Goal: Transaction & Acquisition: Register for event/course

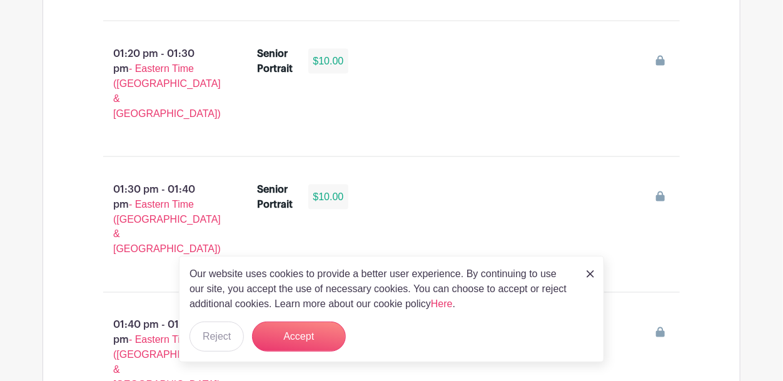
scroll to position [4539, 0]
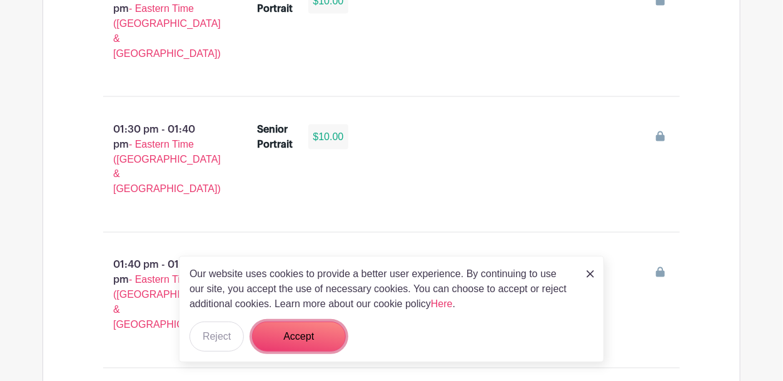
click at [300, 334] on button "Accept" at bounding box center [299, 337] width 94 height 30
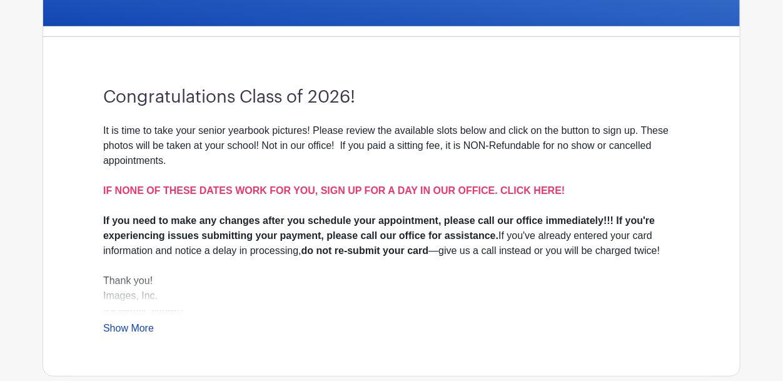
scroll to position [0, 0]
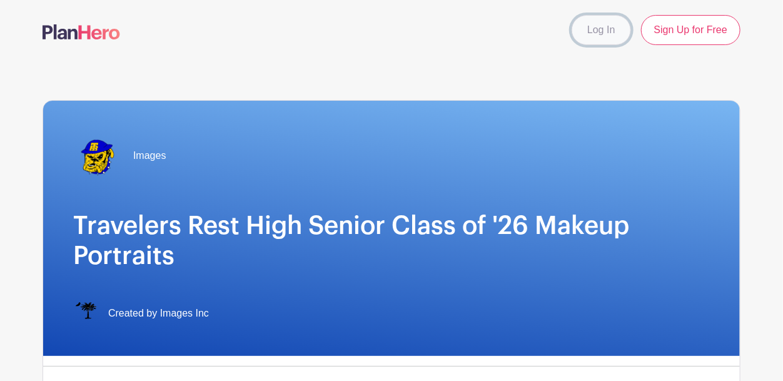
click at [614, 41] on link "Log In" at bounding box center [601, 30] width 59 height 30
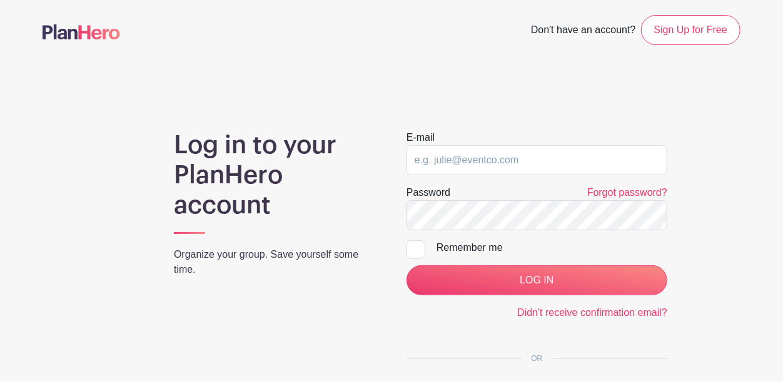
click at [462, 251] on div "Remember me" at bounding box center [552, 247] width 231 height 15
click at [415, 248] on input "Remember me" at bounding box center [411, 244] width 8 height 8
checkbox input "true"
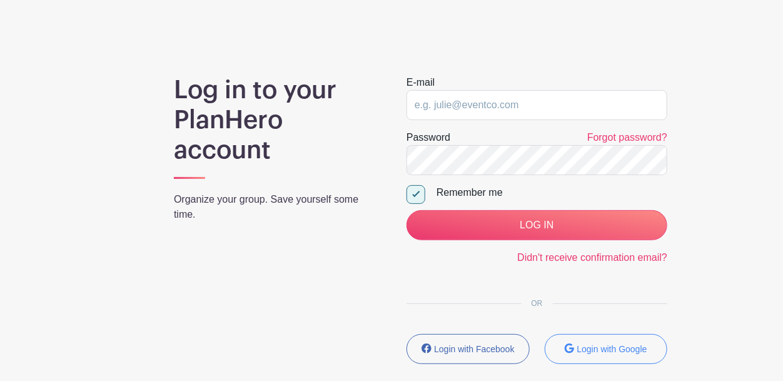
scroll to position [61, 0]
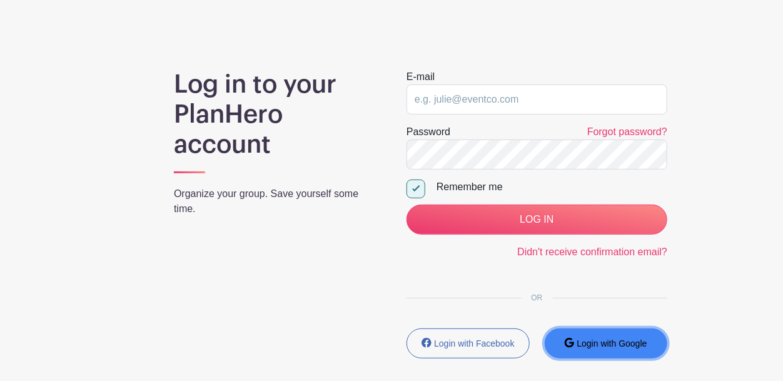
click at [561, 343] on button "Login with Google" at bounding box center [606, 343] width 123 height 30
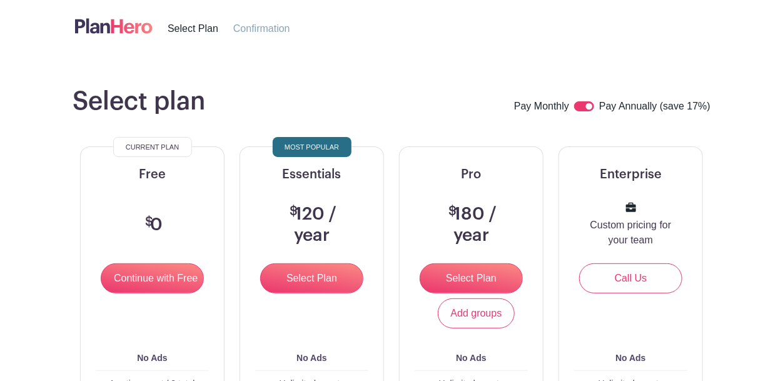
scroll to position [37, 0]
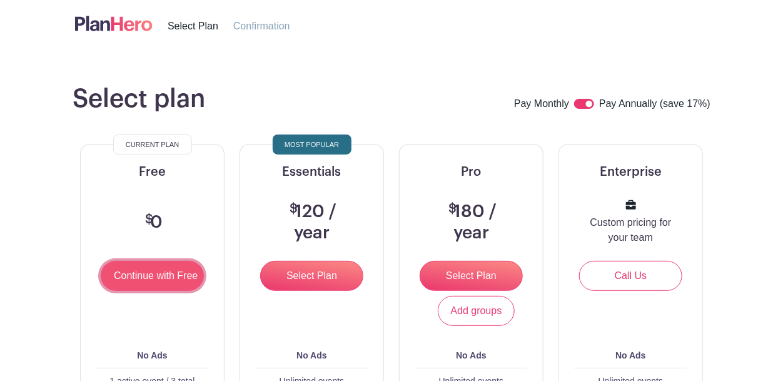
click at [178, 271] on input "Continue with Free" at bounding box center [152, 276] width 103 height 30
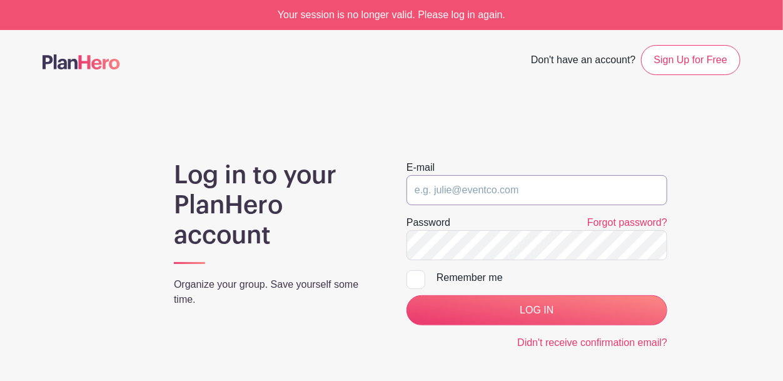
click at [529, 202] on input "email" at bounding box center [537, 190] width 261 height 30
type input "bmulli3186@greenvilleschools.us"
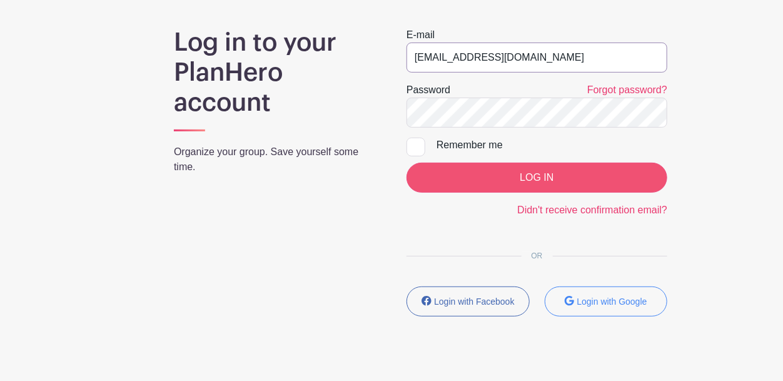
scroll to position [156, 0]
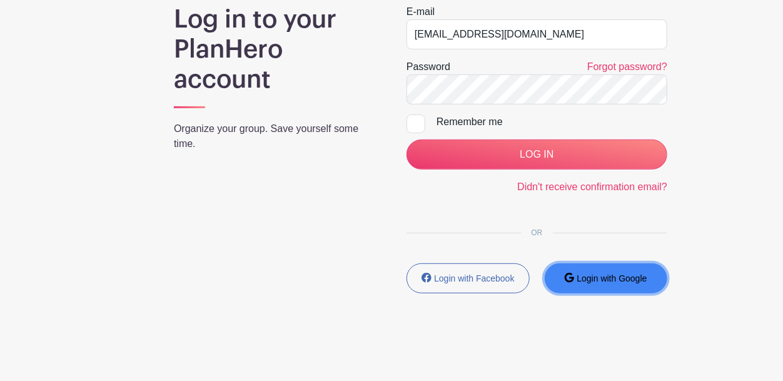
click at [560, 282] on button "Login with Google" at bounding box center [606, 278] width 123 height 30
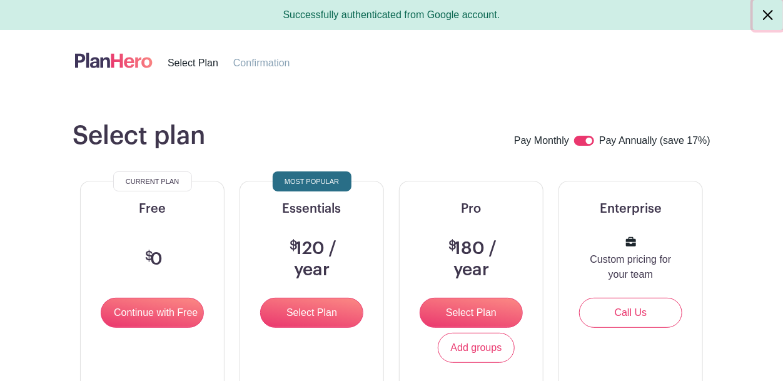
click at [770, 16] on button "Close" at bounding box center [768, 15] width 30 height 30
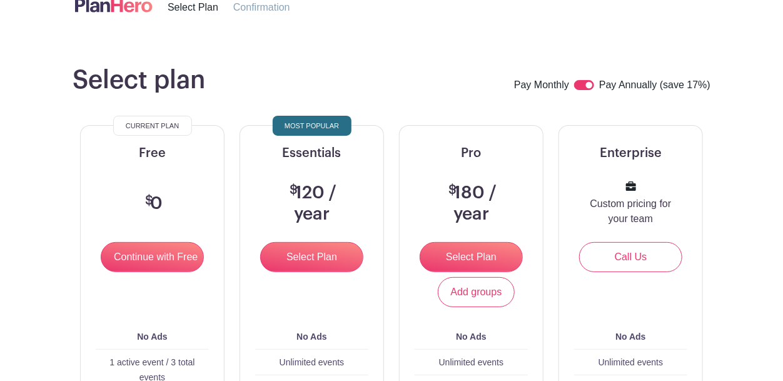
scroll to position [30, 0]
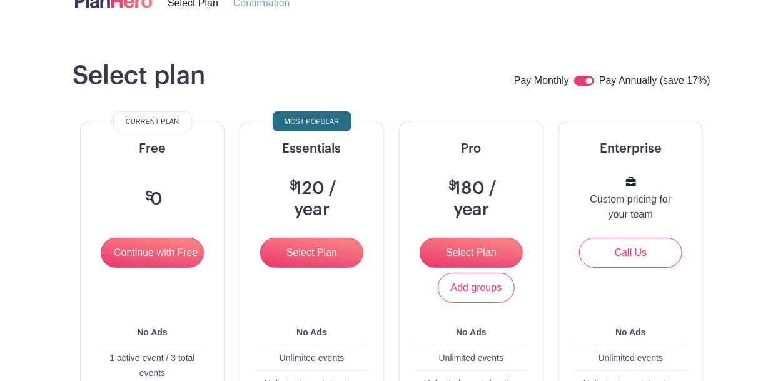
click at [582, 83] on input "checkbox" at bounding box center [584, 81] width 20 height 10
checkbox input "false"
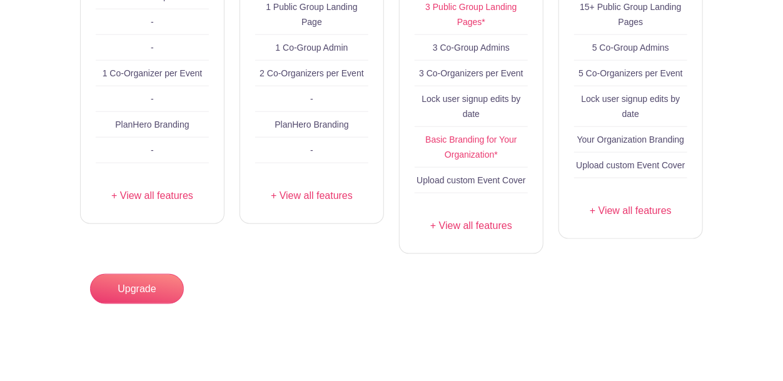
scroll to position [0, 0]
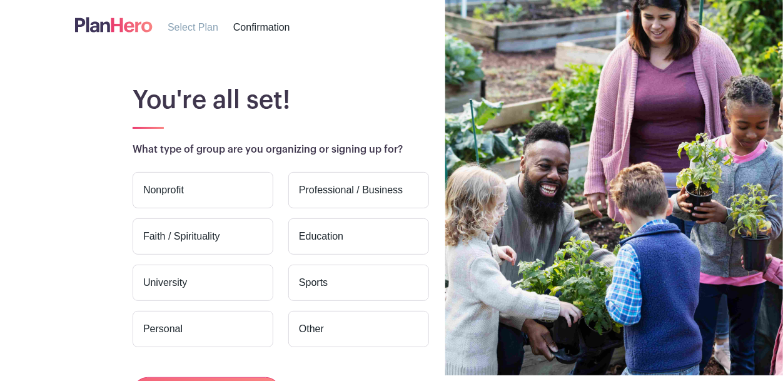
scroll to position [109, 0]
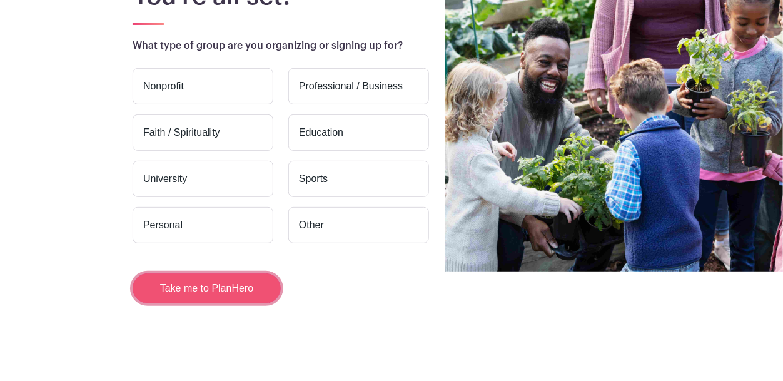
click at [211, 280] on button "Take me to PlanHero" at bounding box center [207, 288] width 148 height 30
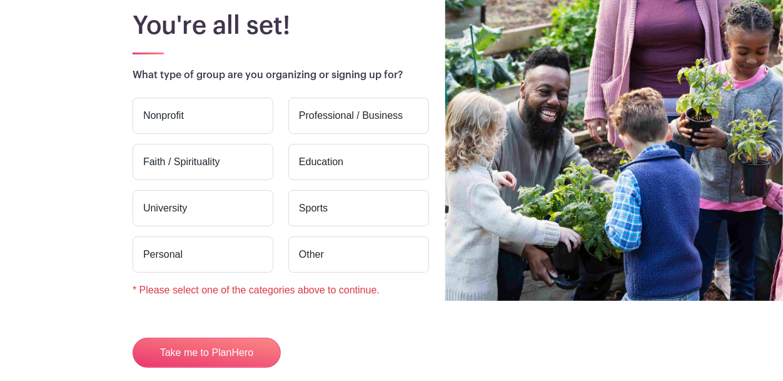
scroll to position [83, 0]
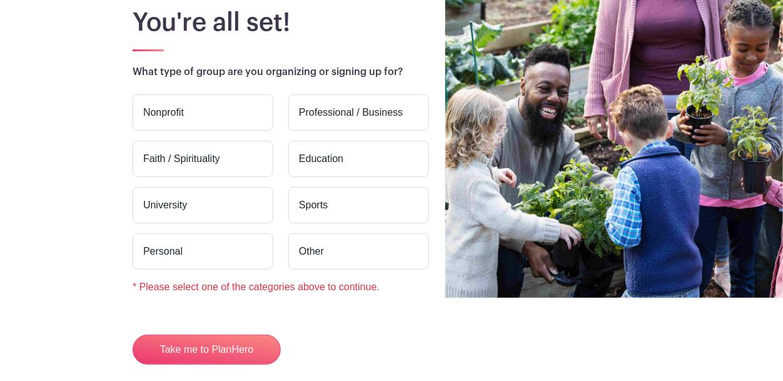
click at [358, 153] on label "Education" at bounding box center [358, 159] width 141 height 36
click at [0, 0] on input "Education" at bounding box center [0, 0] width 0 height 0
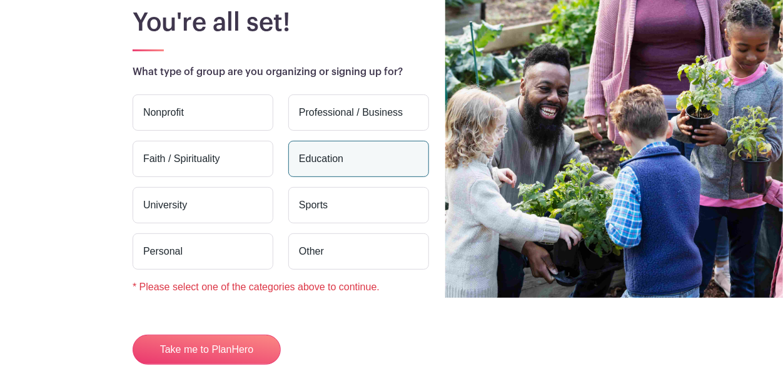
click at [358, 153] on label "Education" at bounding box center [358, 159] width 141 height 36
click at [0, 0] on input "Education" at bounding box center [0, 0] width 0 height 0
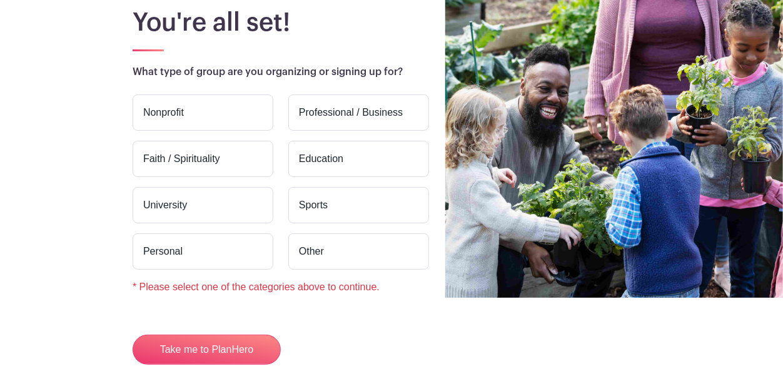
click at [358, 153] on label "Education" at bounding box center [358, 159] width 141 height 36
click at [0, 0] on input "Education" at bounding box center [0, 0] width 0 height 0
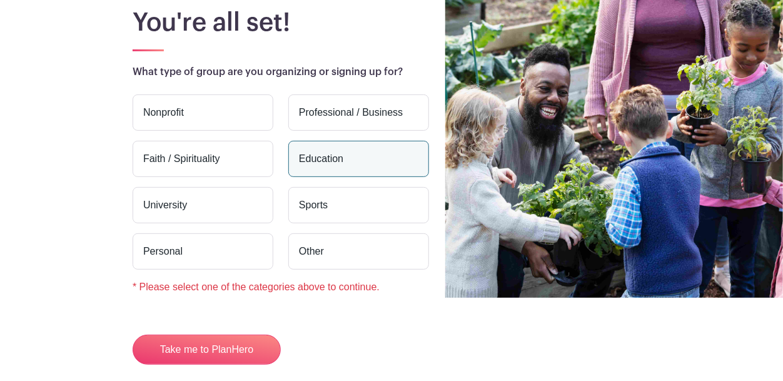
scroll to position [0, 0]
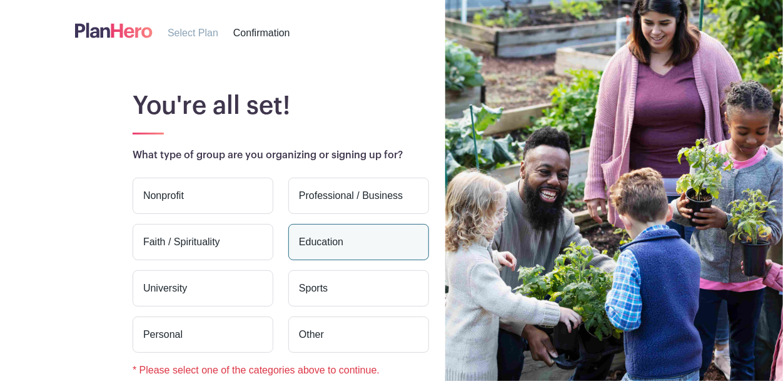
click at [257, 36] on span "Confirmation" at bounding box center [261, 33] width 57 height 11
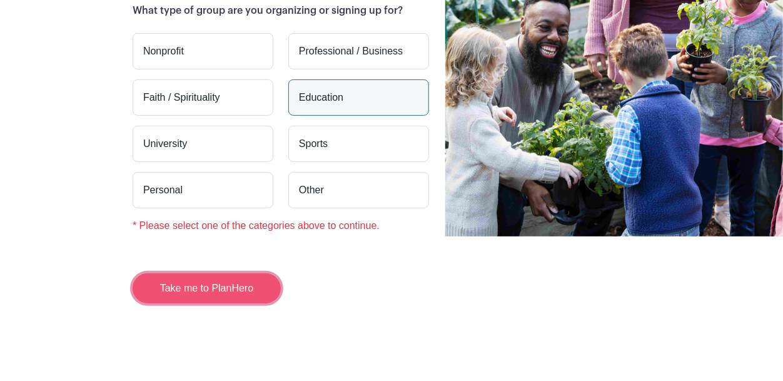
click at [227, 288] on button "Take me to PlanHero" at bounding box center [207, 288] width 148 height 30
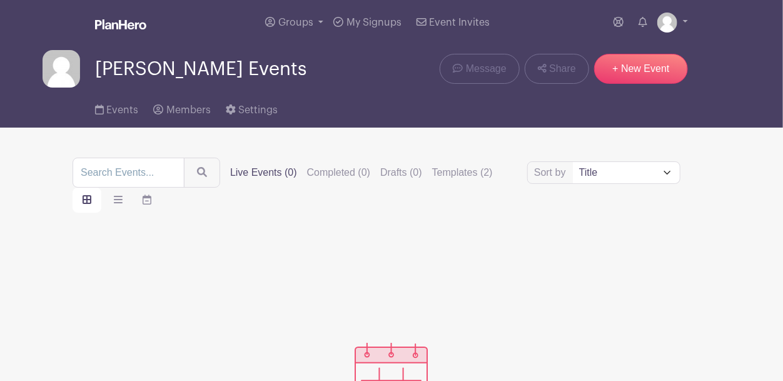
scroll to position [14, 0]
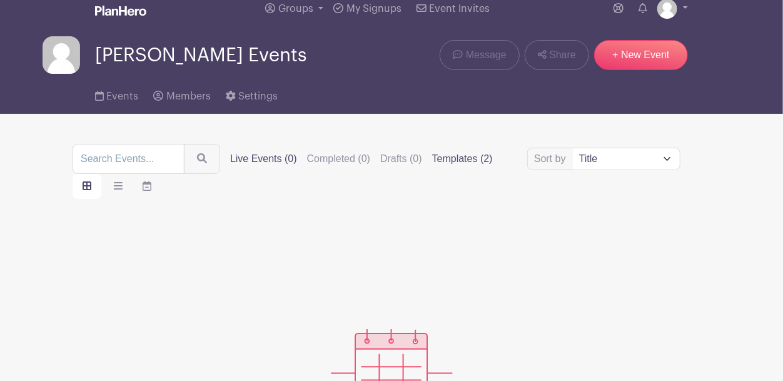
click at [472, 160] on label "Templates (2)" at bounding box center [462, 158] width 61 height 15
click at [0, 0] on input "Templates (2)" at bounding box center [0, 0] width 0 height 0
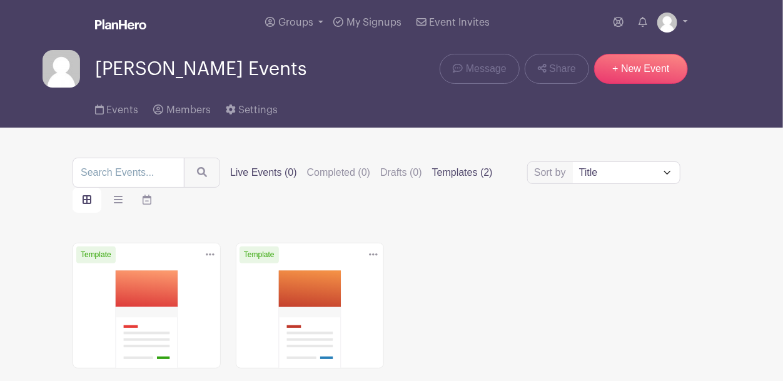
click at [297, 166] on label "Live Events (0)" at bounding box center [263, 172] width 67 height 15
click at [0, 0] on input "Live Events (0)" at bounding box center [0, 0] width 0 height 0
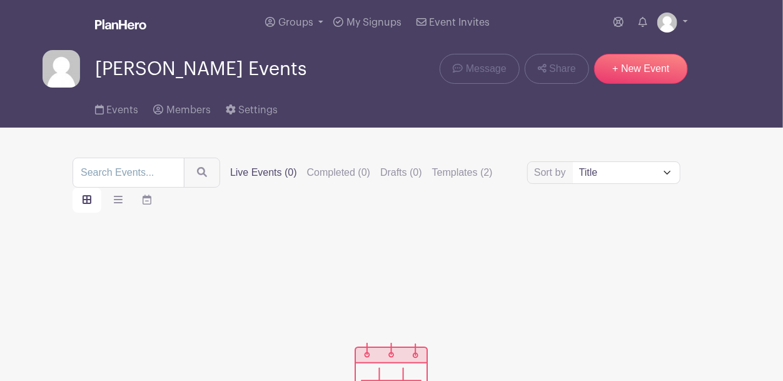
click at [297, 166] on label "Live Events (0)" at bounding box center [263, 172] width 67 height 15
click at [0, 0] on input "Live Events (0)" at bounding box center [0, 0] width 0 height 0
click at [298, 21] on span "Groups" at bounding box center [295, 23] width 35 height 10
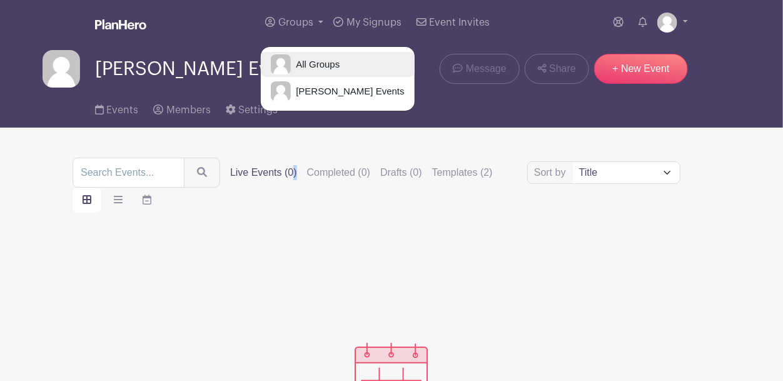
click at [319, 59] on span "All Groups" at bounding box center [315, 65] width 49 height 14
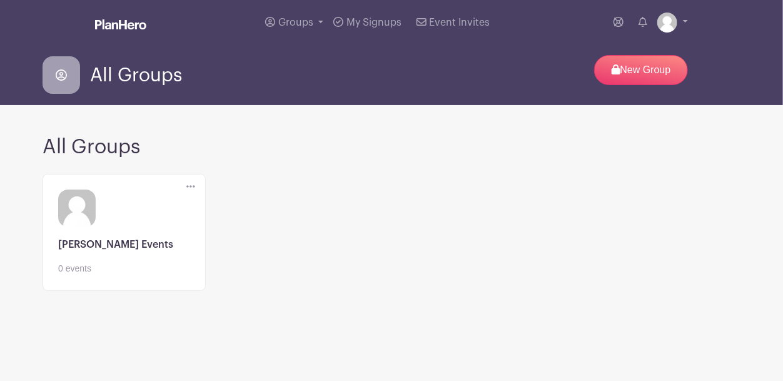
scroll to position [9, 0]
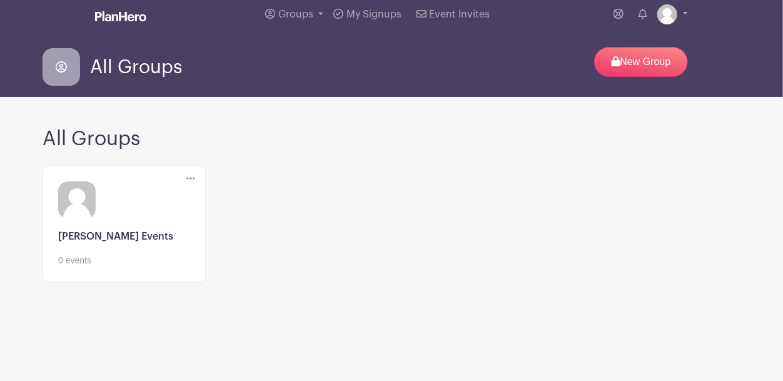
click at [319, 59] on div "All Groups New Group" at bounding box center [392, 67] width 698 height 40
click at [367, 5] on link "My Signups" at bounding box center [367, 14] width 78 height 45
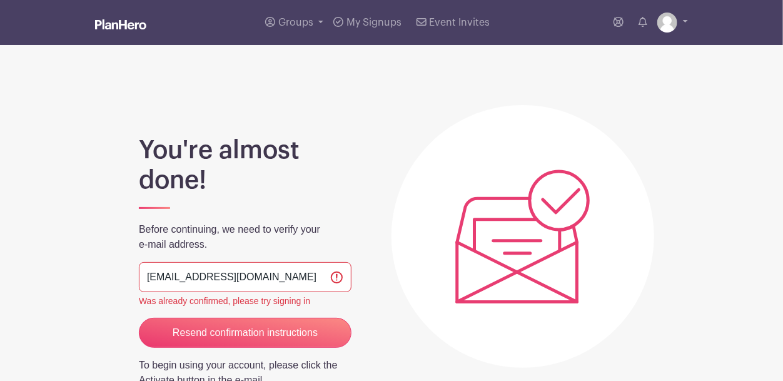
scroll to position [13, 0]
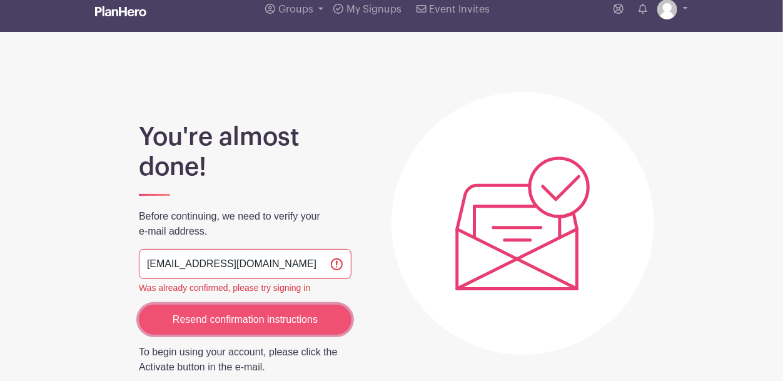
click at [315, 307] on input "Resend confirmation instructions" at bounding box center [245, 320] width 213 height 30
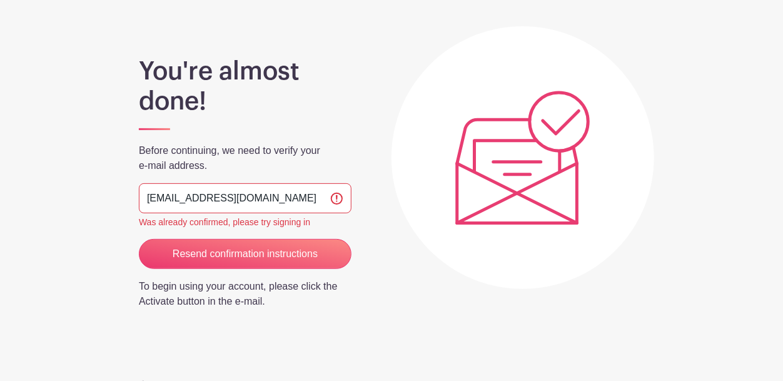
scroll to position [79, 0]
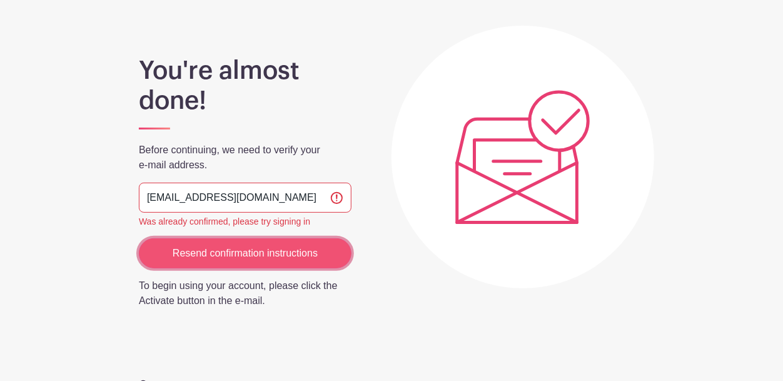
click at [302, 255] on input "Resend confirmation instructions" at bounding box center [245, 253] width 213 height 30
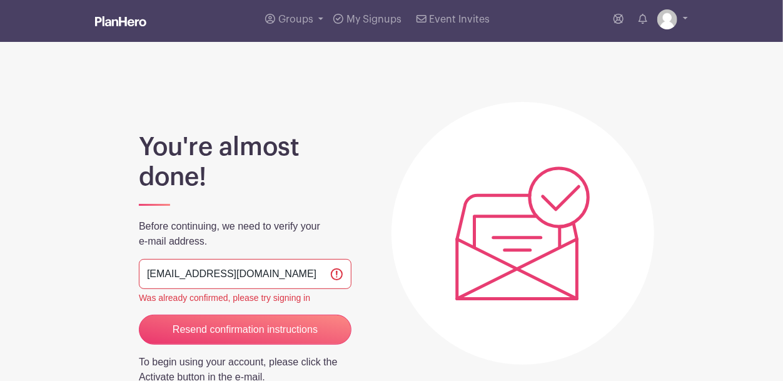
scroll to position [0, 0]
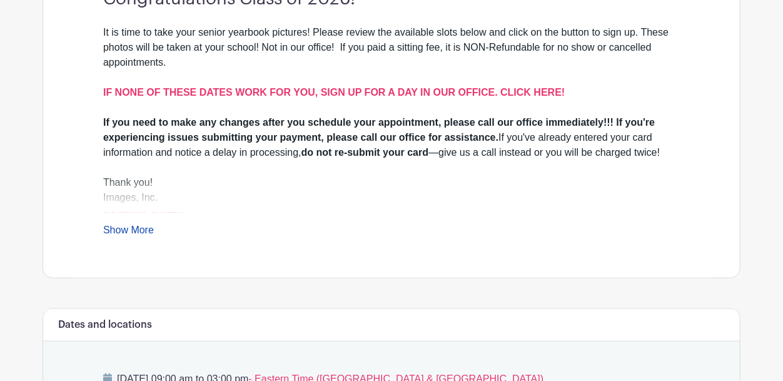
scroll to position [417, 0]
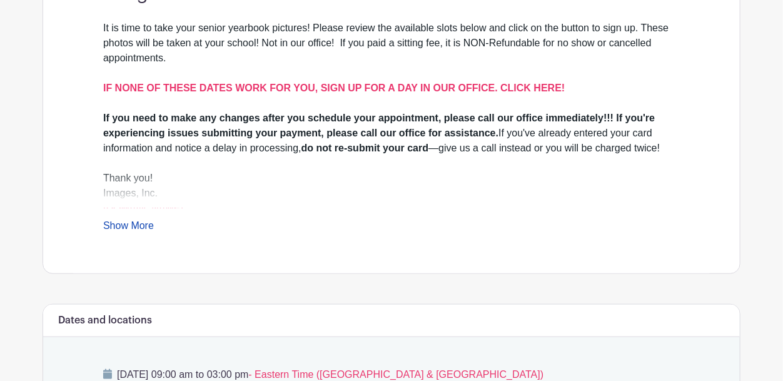
click at [148, 228] on link "Show More" at bounding box center [128, 228] width 51 height 16
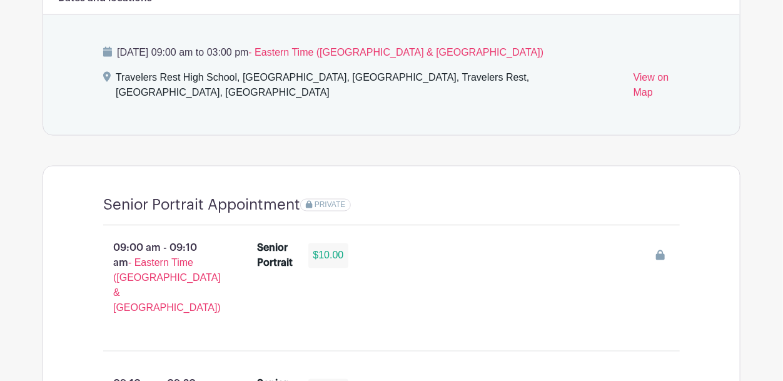
scroll to position [750, 0]
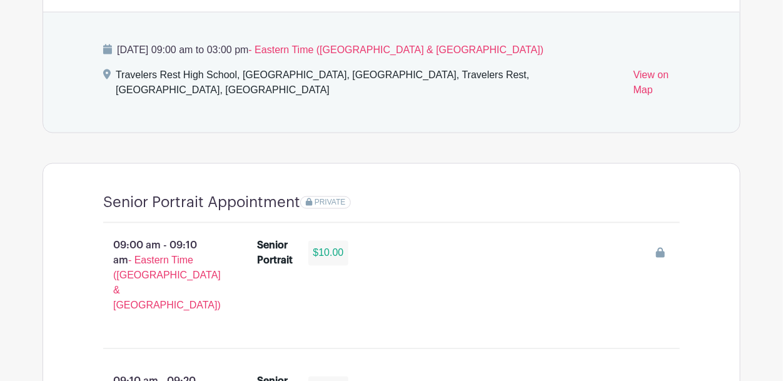
click at [322, 198] on span "PRIVATE" at bounding box center [330, 202] width 31 height 9
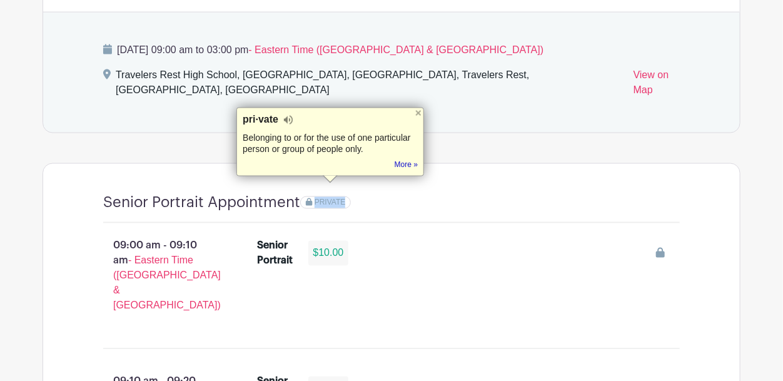
click at [322, 198] on span "PRIVATE" at bounding box center [330, 202] width 31 height 9
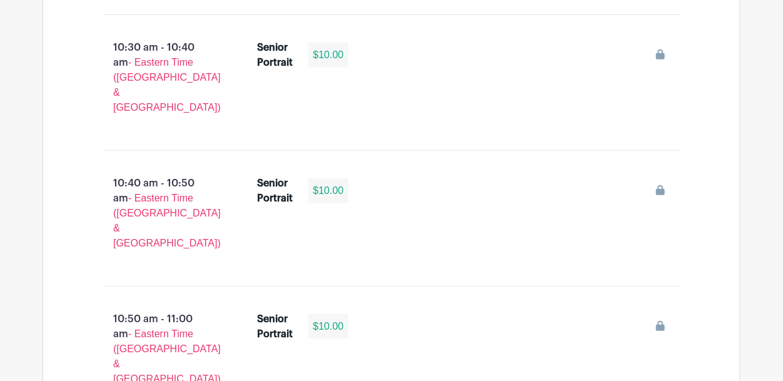
scroll to position [2149, 0]
